Goal: Task Accomplishment & Management: Manage account settings

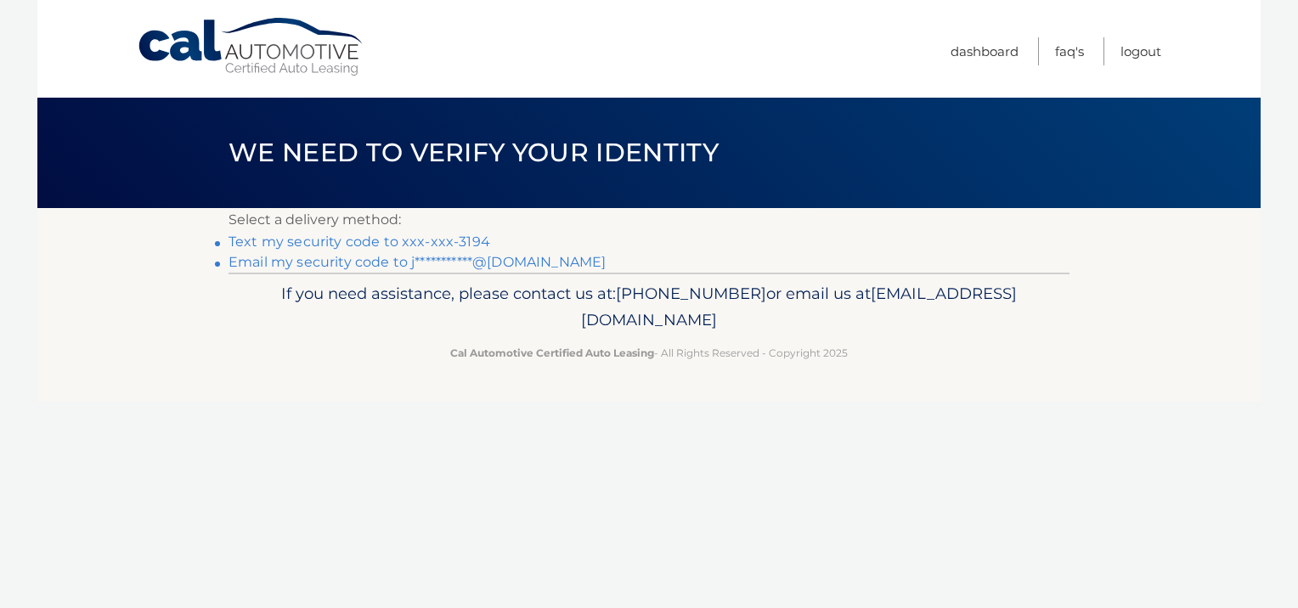
click at [435, 238] on link "Text my security code to xxx-xxx-3194" at bounding box center [360, 242] width 262 height 16
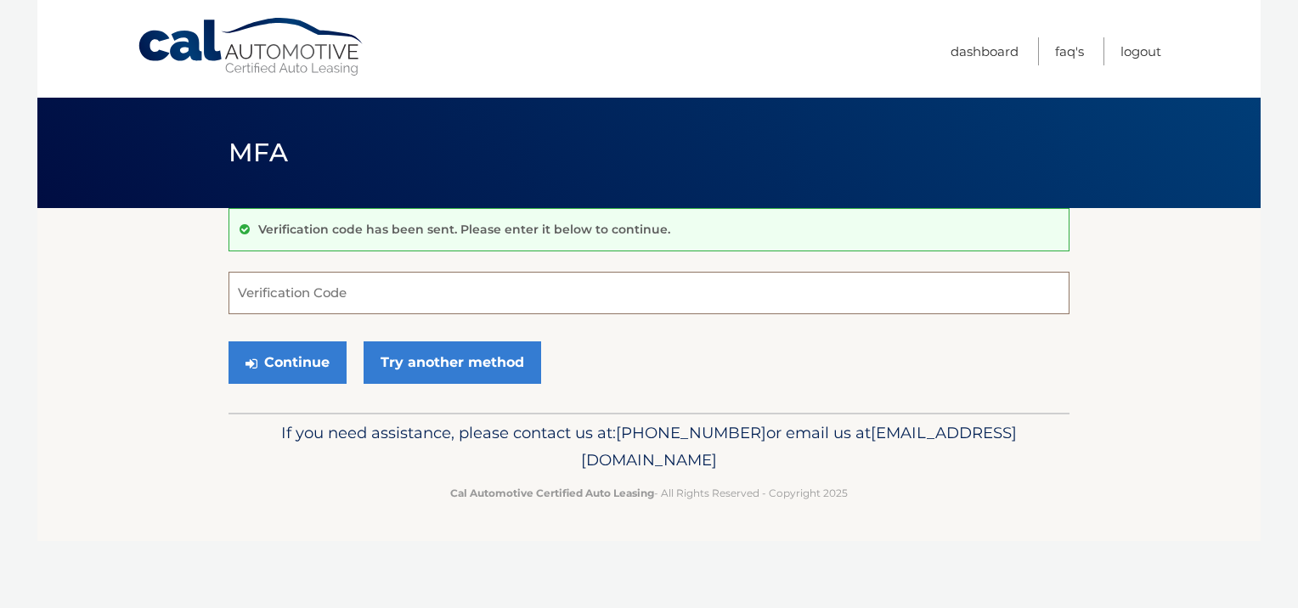
click at [255, 299] on input "Verification Code" at bounding box center [649, 293] width 841 height 42
type input "024241"
click at [302, 348] on button "Continue" at bounding box center [288, 363] width 118 height 42
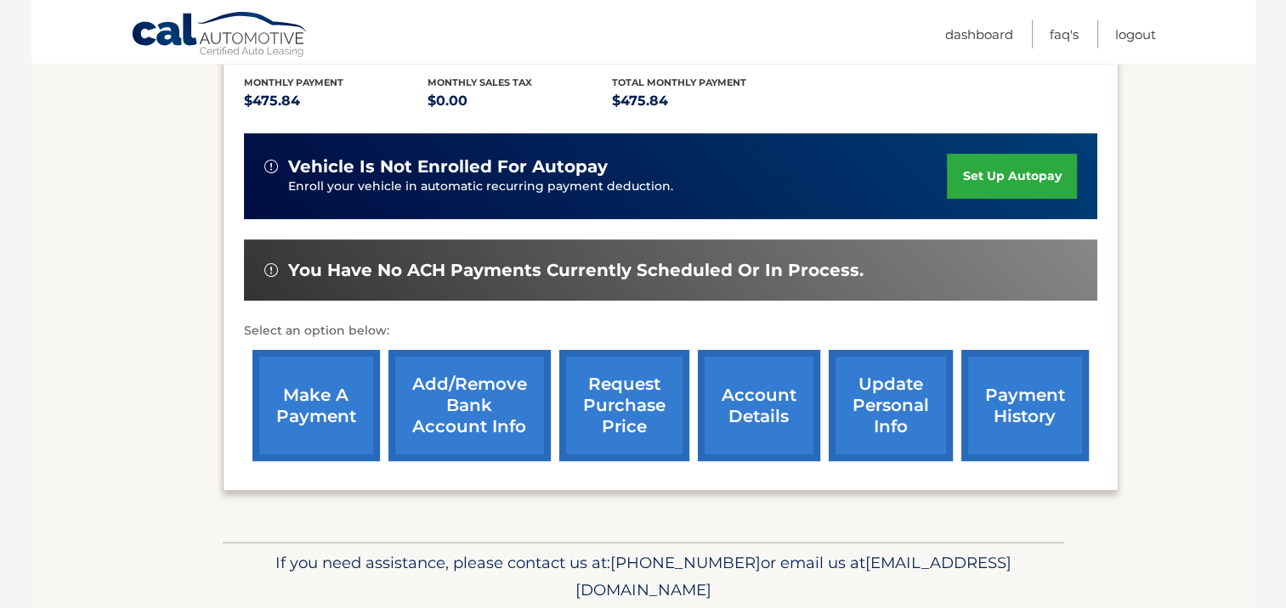
scroll to position [419, 0]
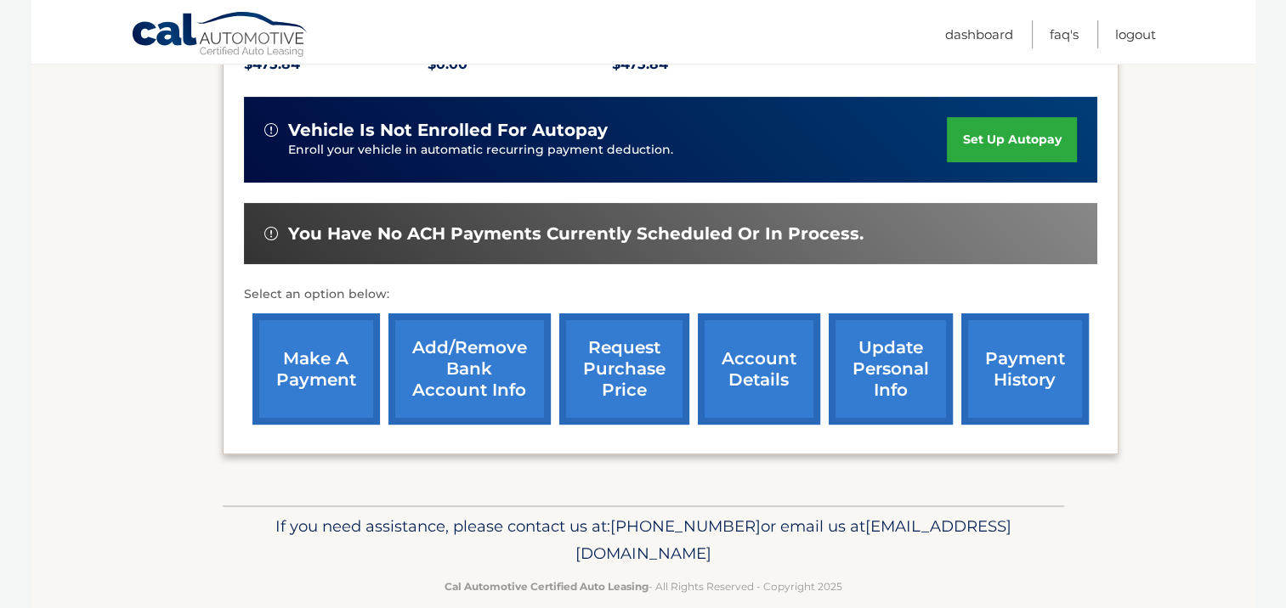
click at [743, 334] on link "account details" at bounding box center [759, 369] width 122 height 111
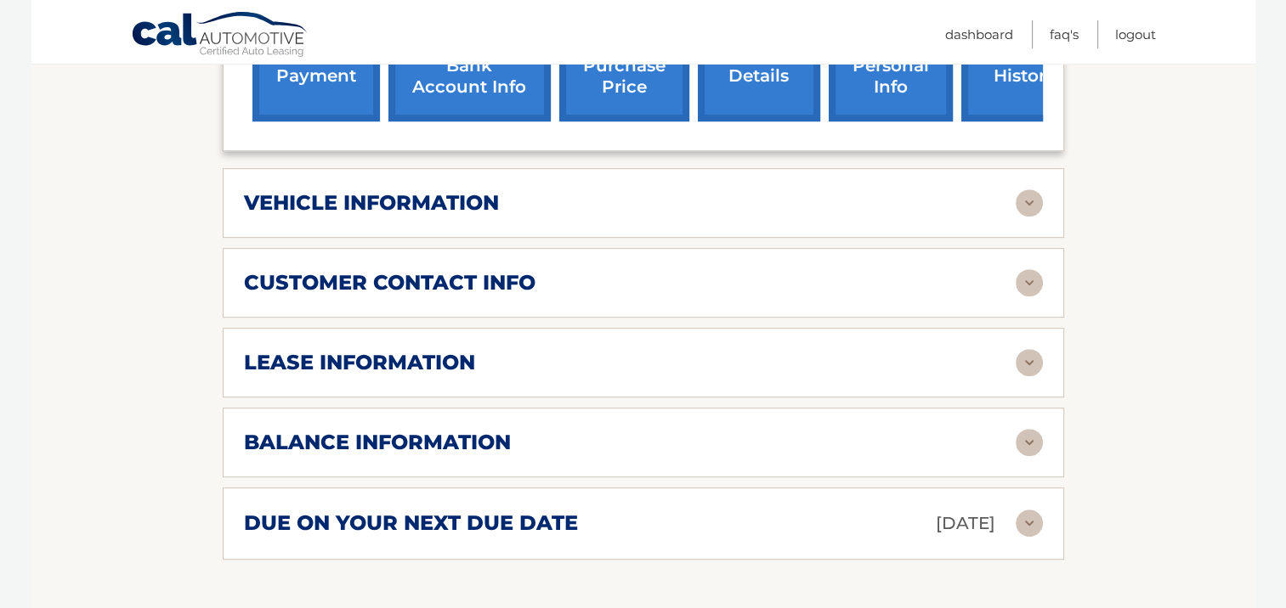
scroll to position [765, 0]
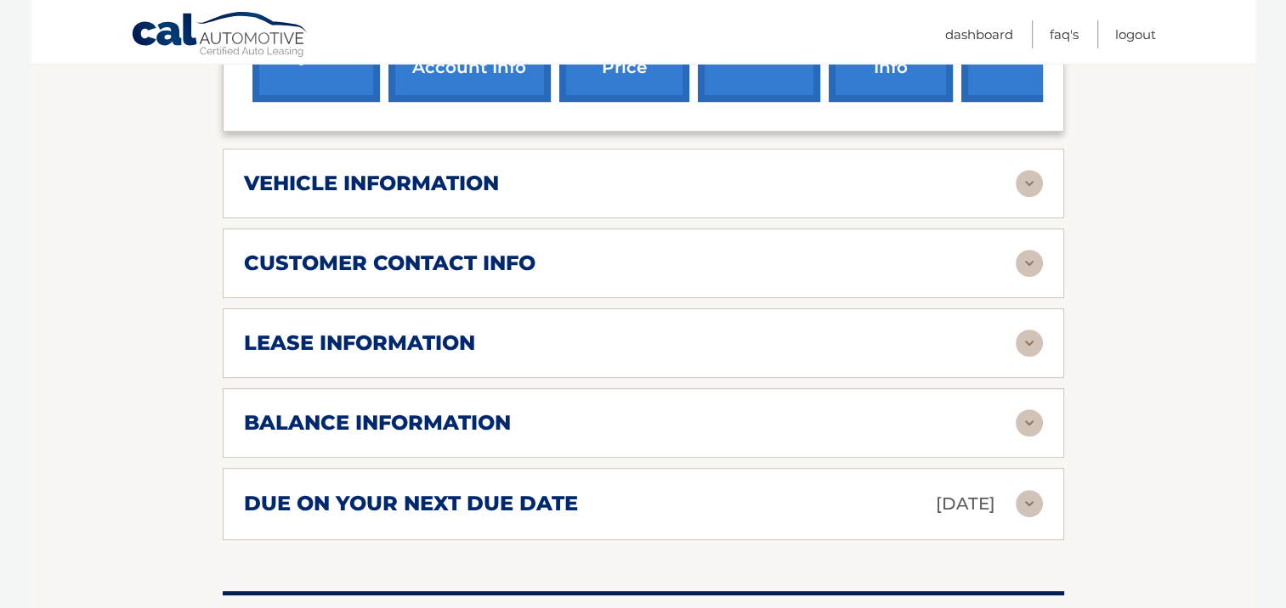
click at [742, 331] on div "lease information" at bounding box center [630, 343] width 772 height 25
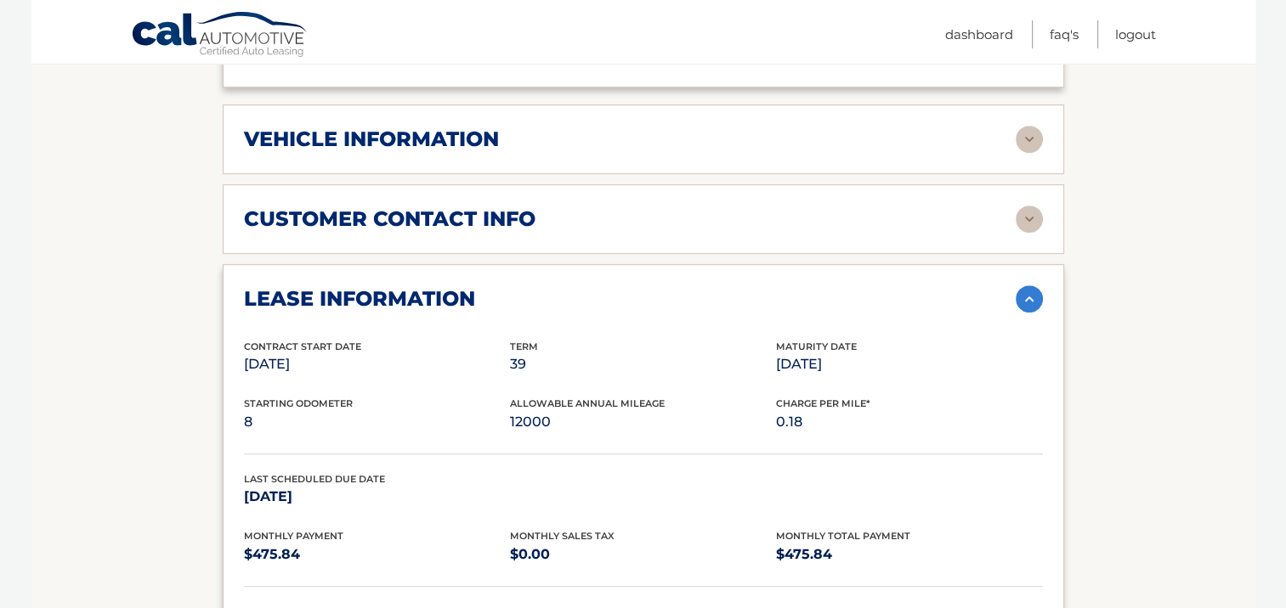
scroll to position [850, 0]
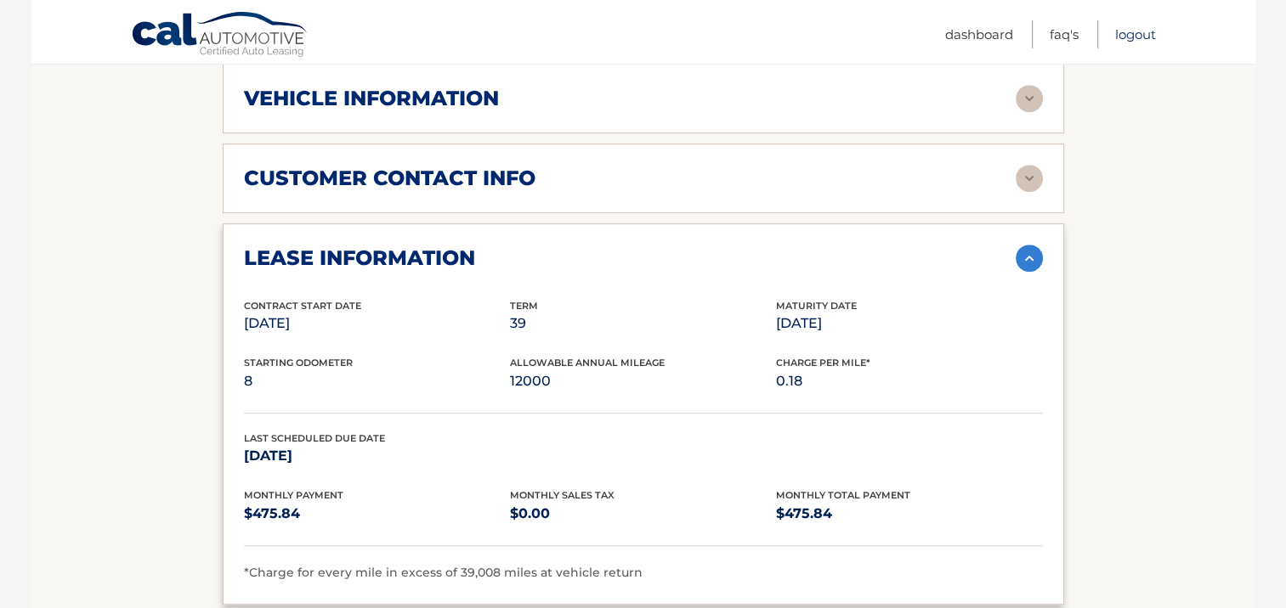
click at [1132, 31] on link "Logout" at bounding box center [1135, 34] width 41 height 28
